Goal: Information Seeking & Learning: Learn about a topic

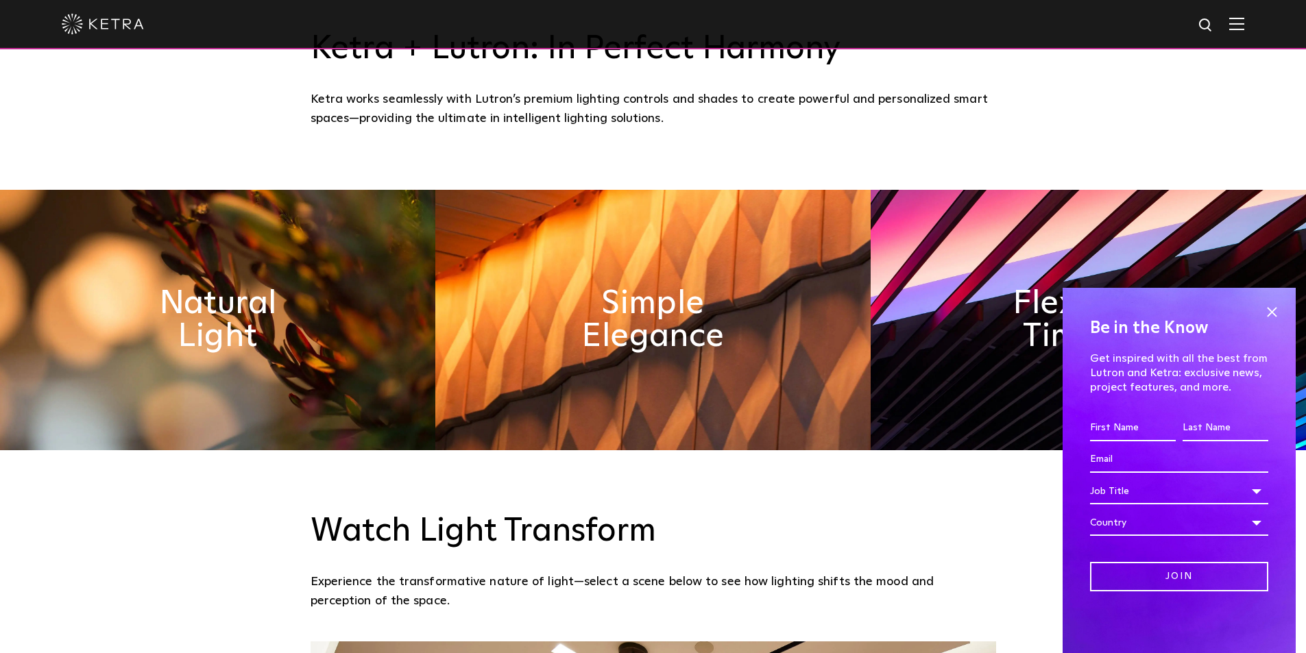
scroll to position [754, 0]
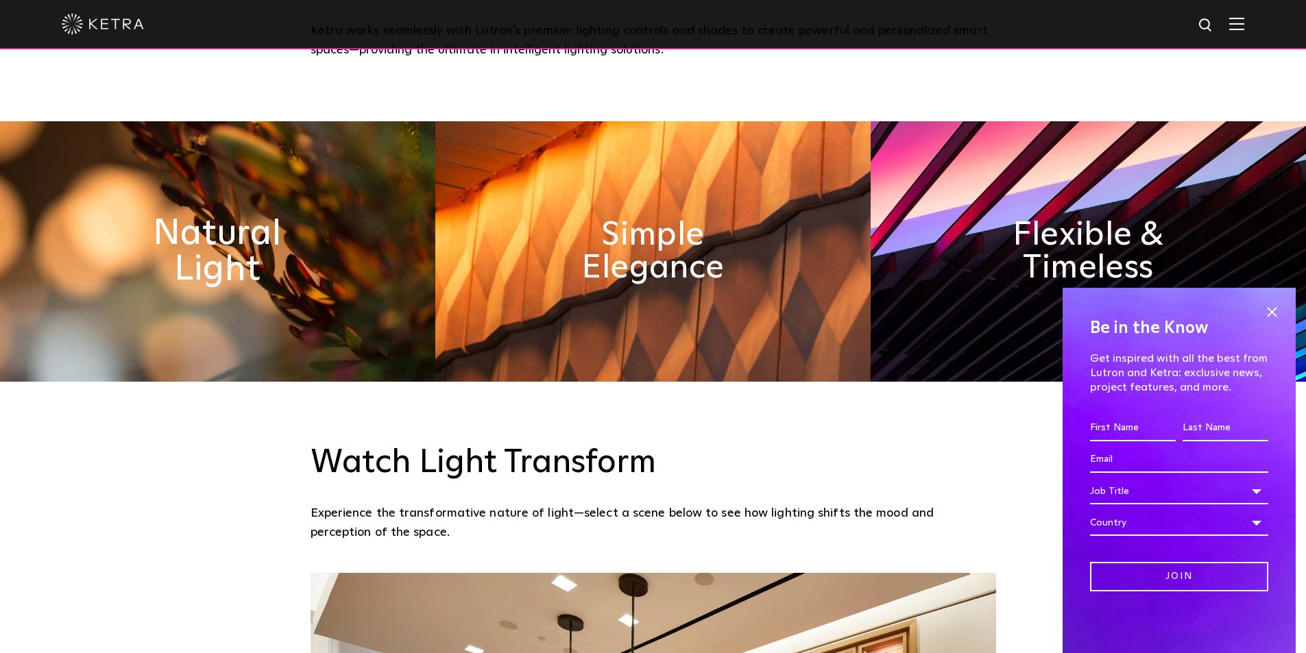
click at [232, 269] on h2 "Natural Light" at bounding box center [218, 252] width 224 height 72
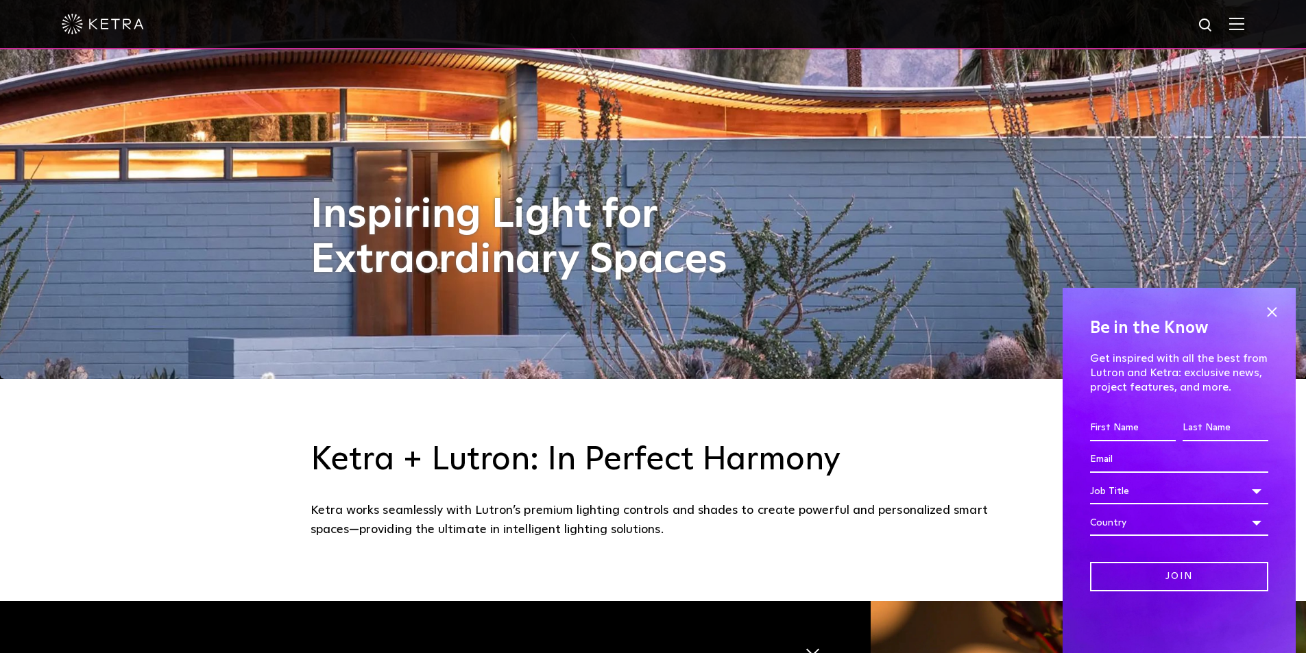
scroll to position [0, 0]
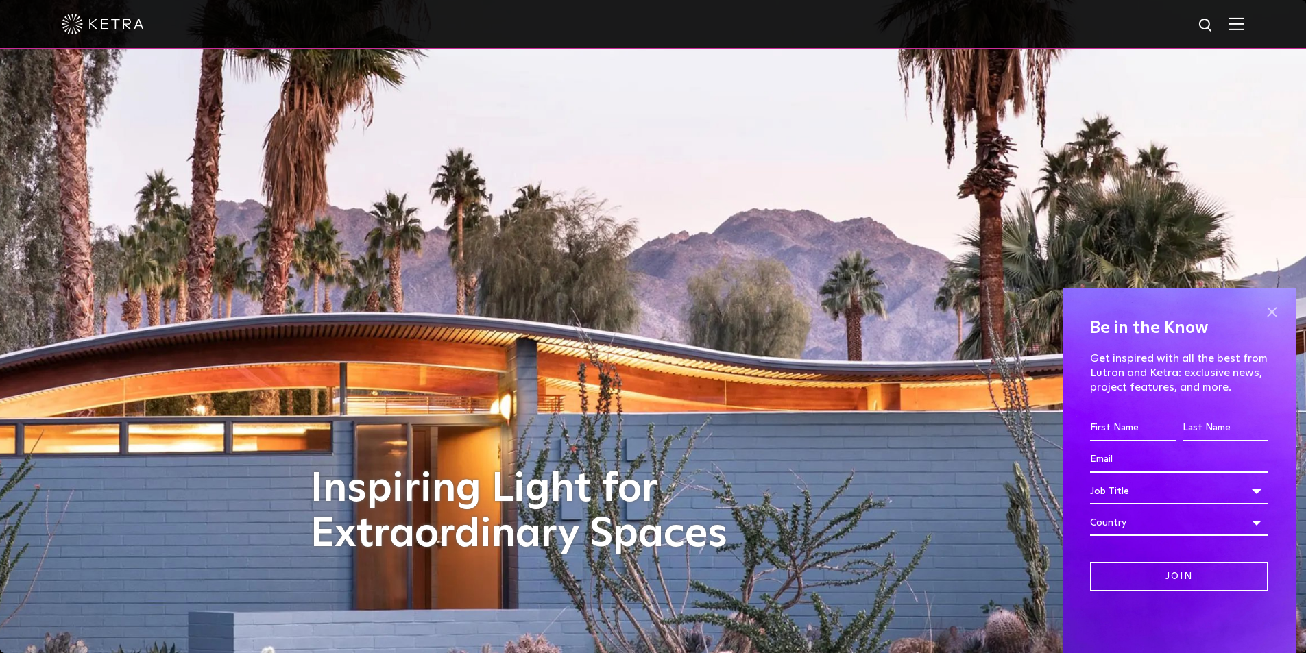
click at [1272, 309] on span at bounding box center [1271, 312] width 21 height 21
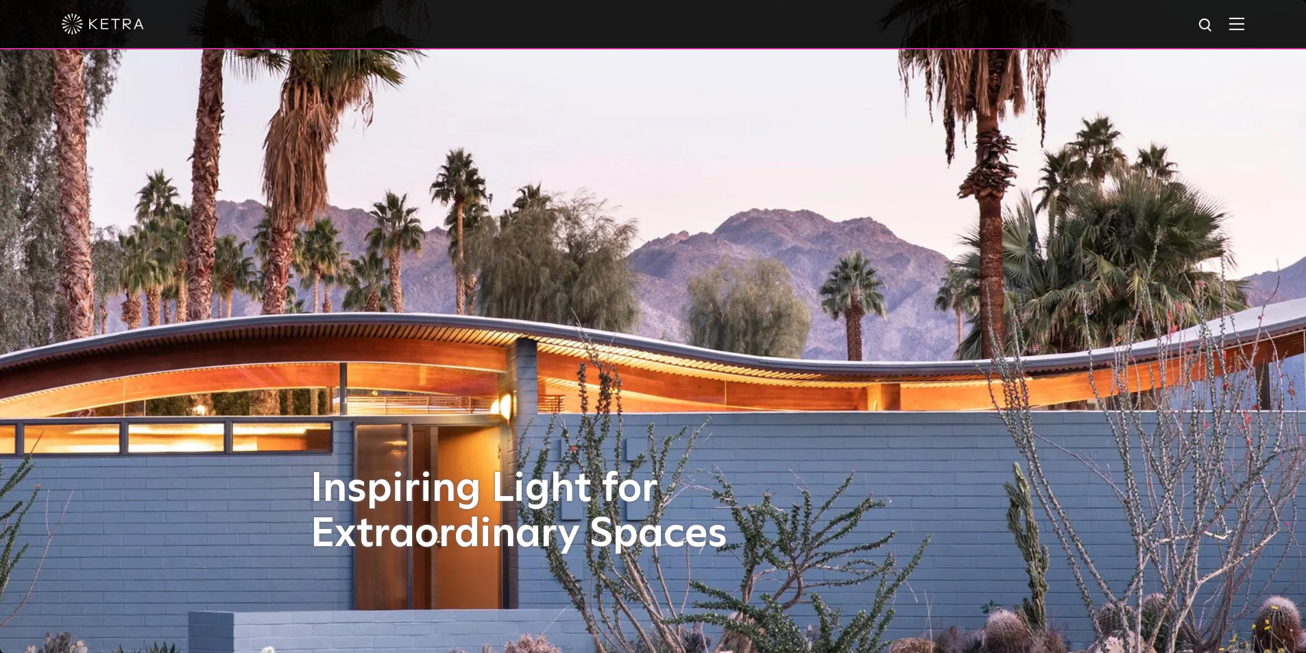
click at [1244, 23] on img at bounding box center [1236, 23] width 15 height 13
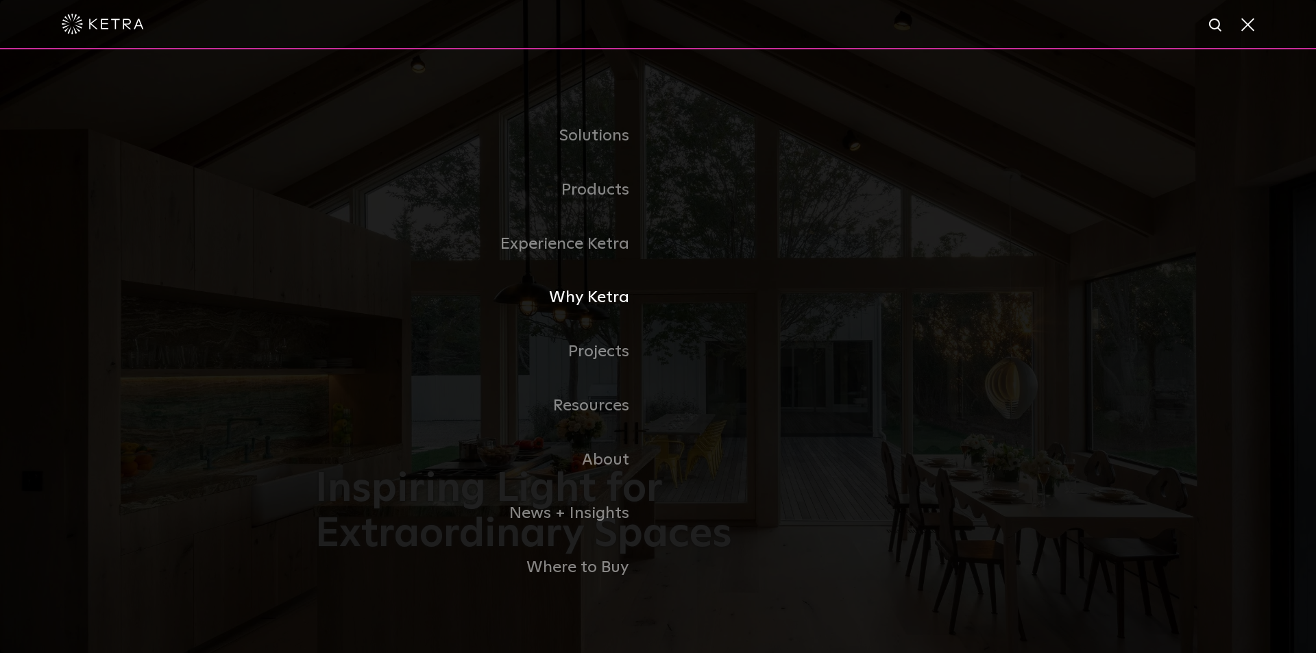
click at [607, 300] on link "Why Ketra" at bounding box center [486, 298] width 343 height 54
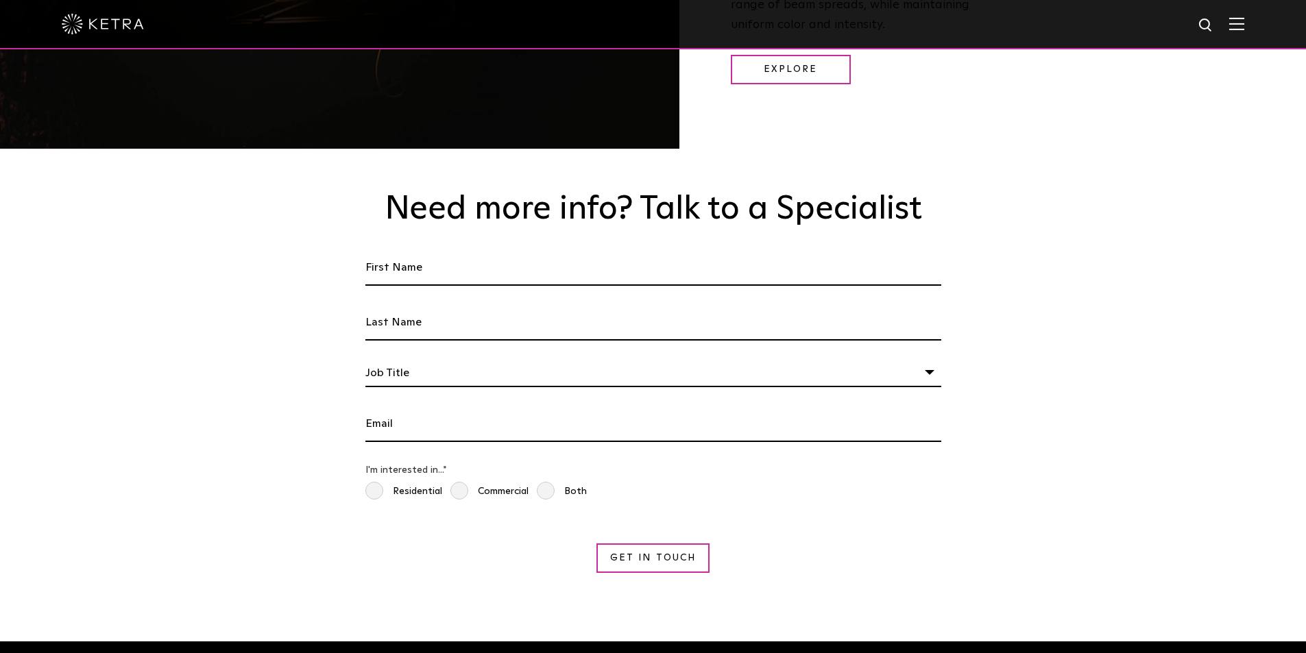
scroll to position [2105, 0]
